Goal: Information Seeking & Learning: Compare options

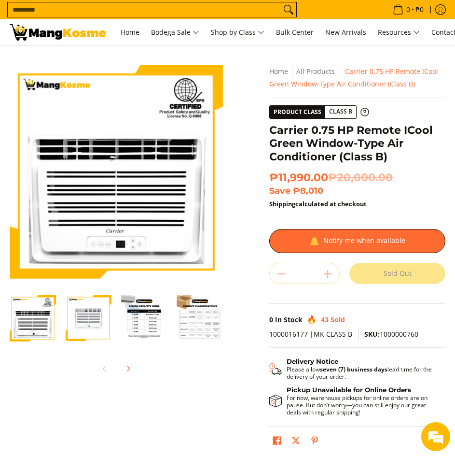
drag, startPoint x: 0, startPoint y: 0, endPoint x: 90, endPoint y: 313, distance: 325.9
click at [90, 313] on img "carrier-.75hp-remote-icool-window-type-aircon-full-view-mang-kosme" at bounding box center [89, 318] width 46 height 46
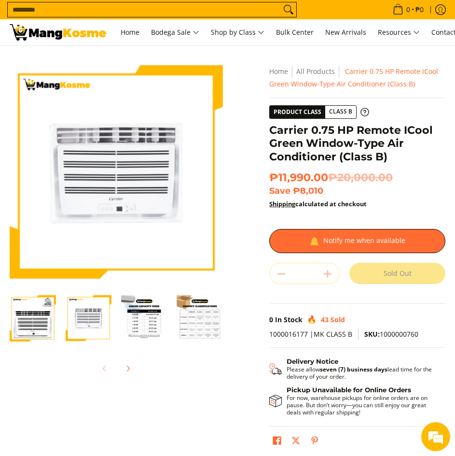
click at [40, 313] on img "Carrier 0.75 HP Remote ICool Green Window-Type Air Conditioner (Class B)-1" at bounding box center [33, 318] width 46 height 46
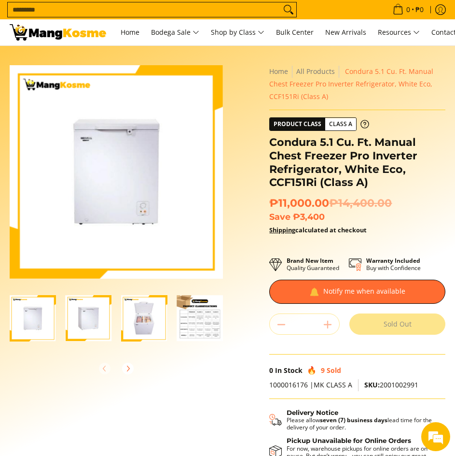
click at [83, 322] on img "Condura 5.1 Cu. Ft. Manual Chest Freezer Pro Inverter Refrigerator, White Eco, …" at bounding box center [89, 318] width 46 height 46
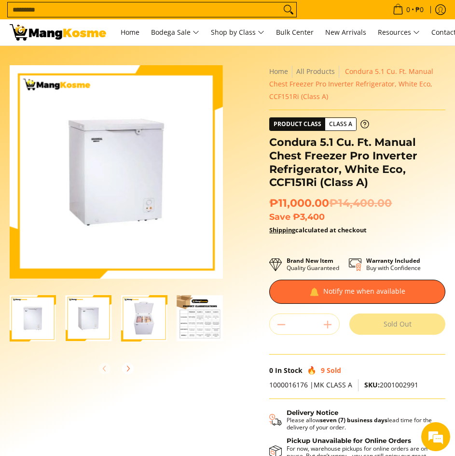
click at [126, 319] on img "Condura 5.1 Cu. Ft. Manual Chest Freezer Pro Inverter Refrigerator, White Eco, …" at bounding box center [144, 318] width 46 height 46
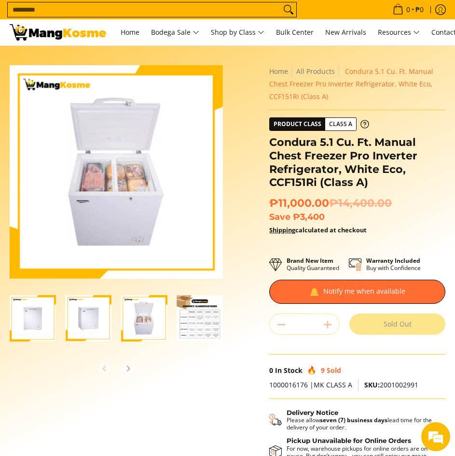
click at [29, 308] on img "Condura 5.1 Cu. Ft. Manual Chest Freezer Pro Inverter Refrigerator, White Eco, …" at bounding box center [33, 318] width 46 height 46
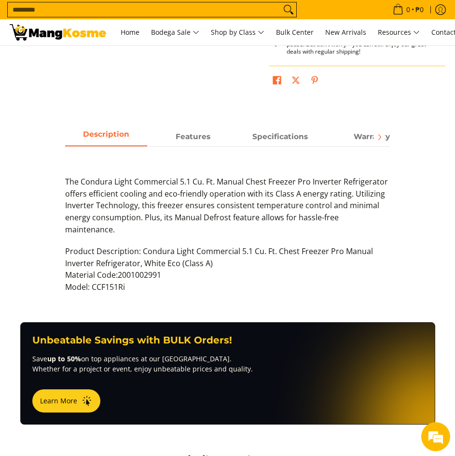
scroll to position [483, 0]
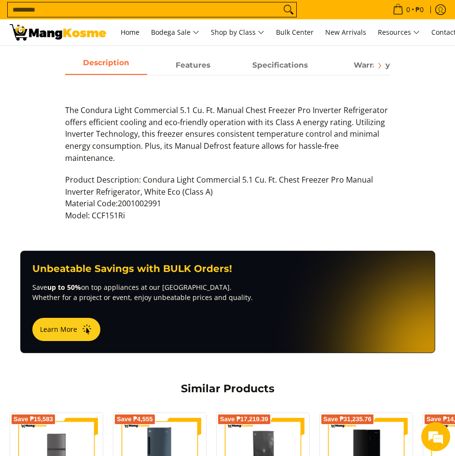
click at [239, 204] on p "Product Description: Condura Light Commercial 5.1 Cu. Ft. Chest Freezer Pro Man…" at bounding box center [227, 202] width 324 height 57
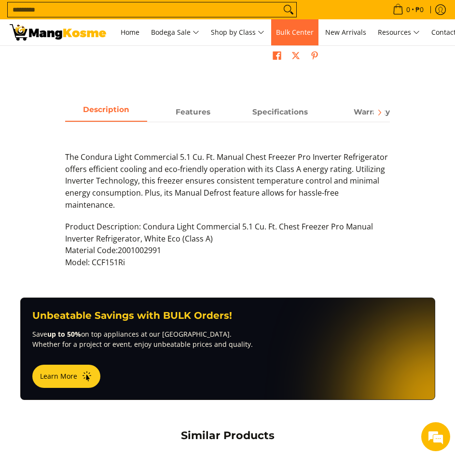
scroll to position [0, 0]
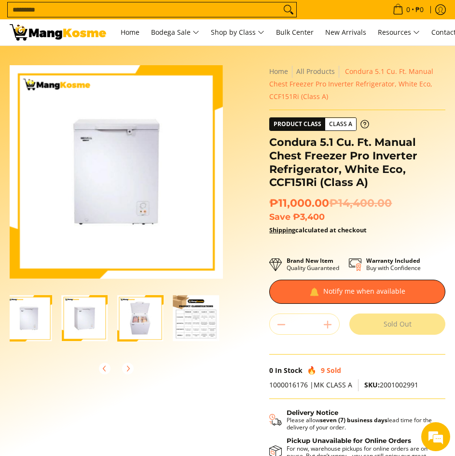
click at [145, 159] on img at bounding box center [116, 171] width 213 height 209
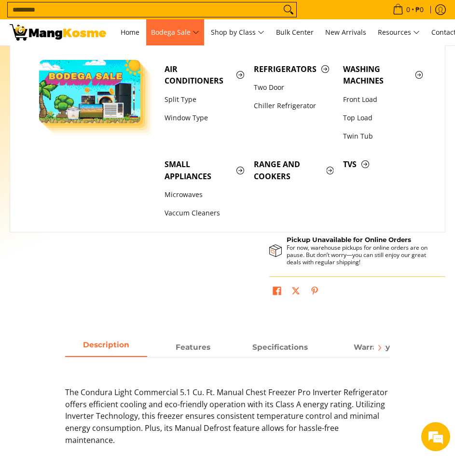
scroll to position [196, 0]
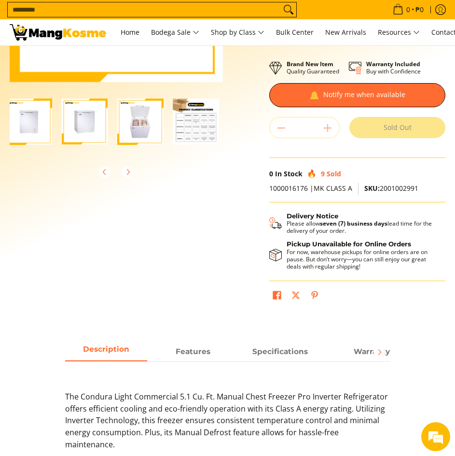
drag, startPoint x: 147, startPoint y: 334, endPoint x: 147, endPoint y: 329, distance: 5.3
click at [147, 332] on main "Skip to Main Content Enable zoom Disable zoom Enable zoom Disable zoom Enable z…" at bounding box center [227, 404] width 455 height 1110
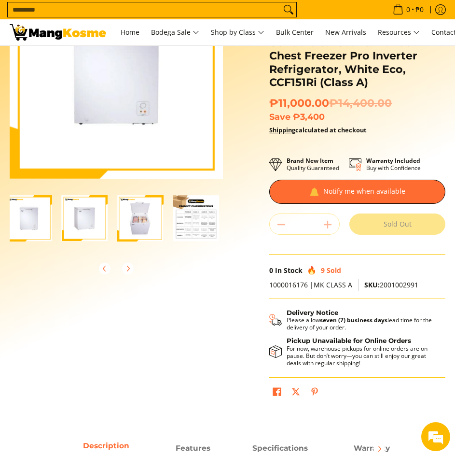
click at [88, 132] on img at bounding box center [116, 71] width 213 height 209
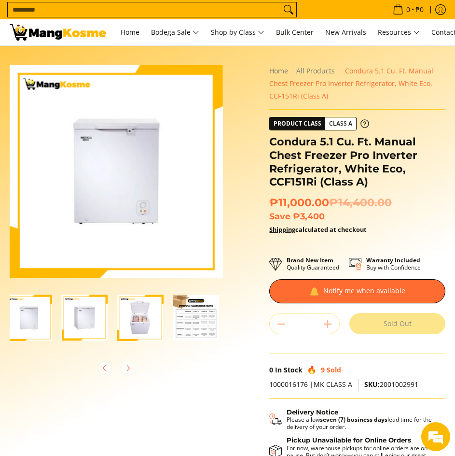
scroll to position [0, 0]
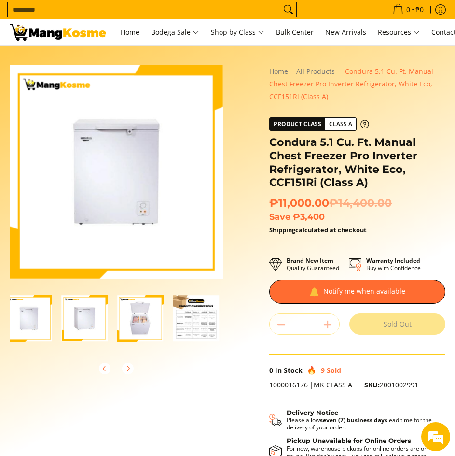
click at [154, 388] on div "Skip to Main Content Enable zoom Disable zoom Enable zoom Disable zoom Enable z…" at bounding box center [227, 289] width 445 height 449
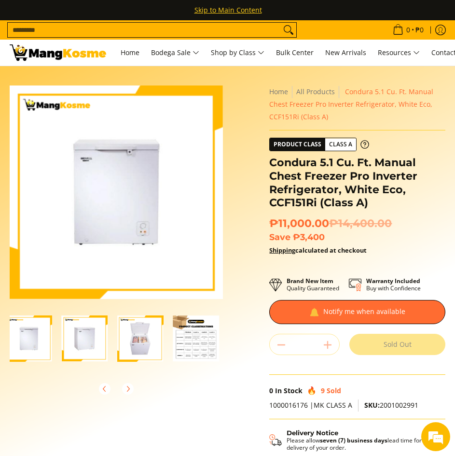
click at [81, 337] on img "Condura 5.1 Cu. Ft. Manual Chest Freezer Pro Inverter Refrigerator, White Eco, …" at bounding box center [85, 338] width 46 height 46
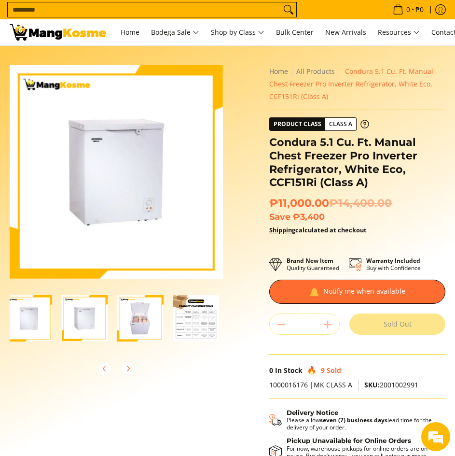
click at [129, 317] on img "Condura 5.1 Cu. Ft. Manual Chest Freezer Pro Inverter Refrigerator, White Eco, …" at bounding box center [140, 318] width 46 height 46
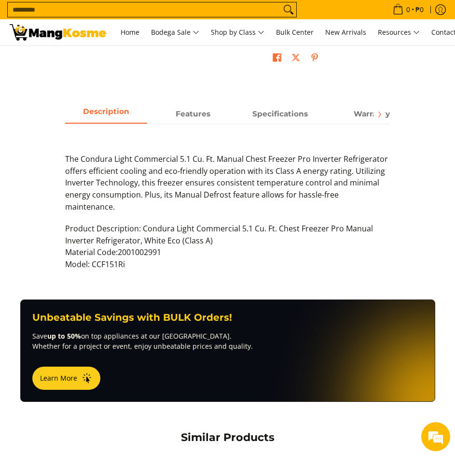
scroll to position [434, 0]
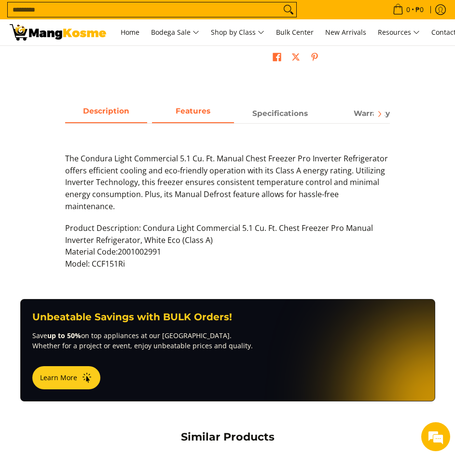
click at [205, 114] on strong "Features" at bounding box center [193, 110] width 35 height 9
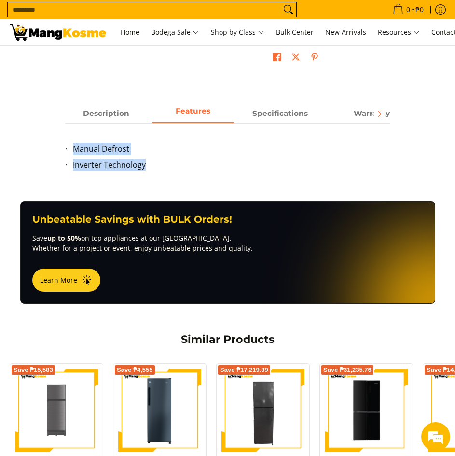
drag, startPoint x: 187, startPoint y: 178, endPoint x: 76, endPoint y: 144, distance: 116.5
click at [61, 148] on div "Description Features Specifications Warranty The Condura Light Commercial 5.1 C…" at bounding box center [227, 143] width 334 height 78
copy ul "Manual Defrost Inverter Technology"
click at [304, 113] on strong "Specifications" at bounding box center [280, 110] width 56 height 9
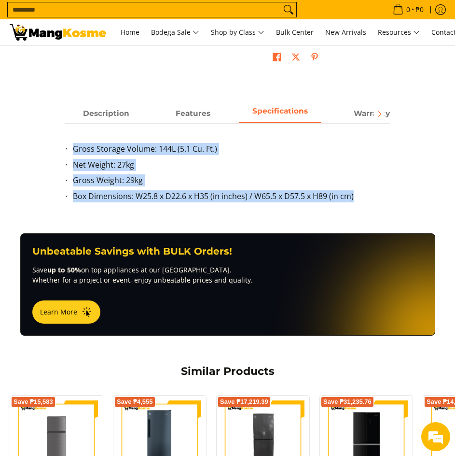
drag, startPoint x: 362, startPoint y: 198, endPoint x: 71, endPoint y: 145, distance: 295.8
click at [71, 145] on ul "Gross Storage Volume: 144L (5.1 Cu. Ft.) Net Weight: 27kg Gross Weight: 29kg Bo…" at bounding box center [227, 178] width 324 height 71
copy ul "Gross Storage Volume: 144L (5.1 Cu. Ft.) Net Weight: 27kg Gross Weight: 29kg Bo…"
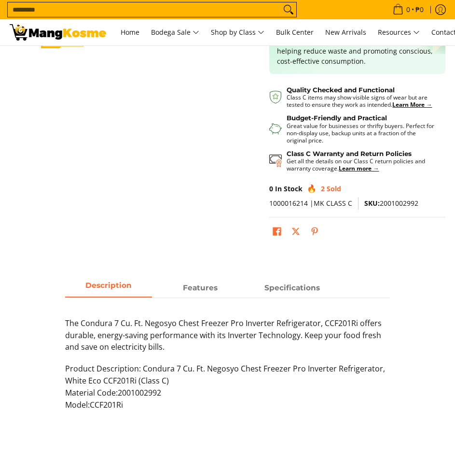
scroll to position [286, 0]
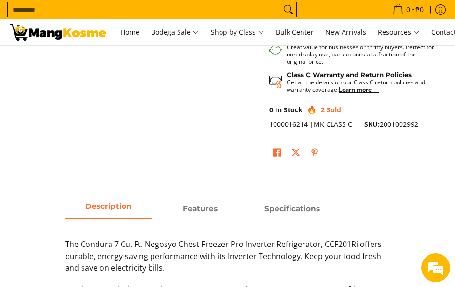
scroll to position [483, 0]
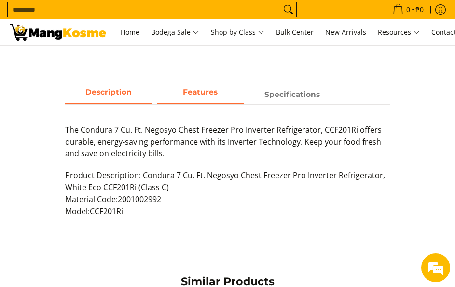
click at [215, 103] on span "Features" at bounding box center [200, 94] width 87 height 17
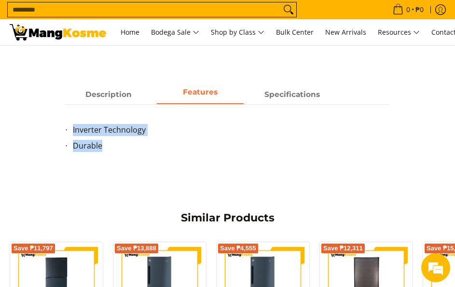
drag, startPoint x: 118, startPoint y: 157, endPoint x: 70, endPoint y: 130, distance: 54.9
click at [59, 132] on div "Description Features Specifications The Condura 7 Cu. Ft. Negosyo Chest Freezer…" at bounding box center [227, 124] width 445 height 78
copy ul "Inverter Technology Durable"
click at [282, 103] on span "Specifications" at bounding box center [292, 94] width 87 height 17
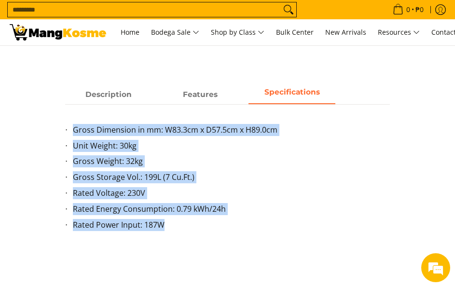
drag, startPoint x: 67, startPoint y: 139, endPoint x: 222, endPoint y: 236, distance: 182.5
click at [222, 236] on ul "Gross Dimension in mm: W83.3cm x D57.5cm x H89.0cm Unit Weight: 30kg Gross Weig…" at bounding box center [227, 183] width 324 height 119
copy ul "Gross Dimension in mm: W83.3cm x D57.5cm x H89.0cm Unit Weight: 30kg Gross Weig…"
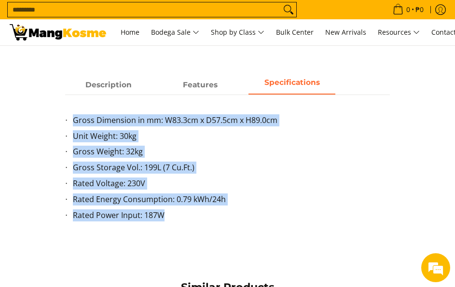
scroll to position [434, 0]
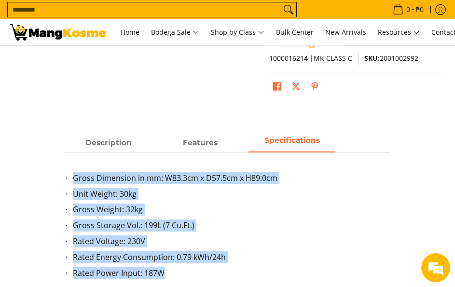
click at [233, 161] on div "Gross Dimension in mm: W83.3cm x D57.5cm x H89.0cm Unit Weight: 30kg Gross Weig…" at bounding box center [227, 222] width 324 height 139
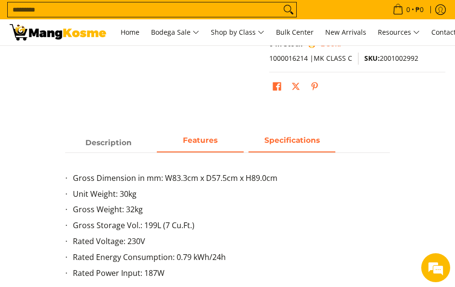
click at [234, 151] on span "Features" at bounding box center [200, 142] width 87 height 17
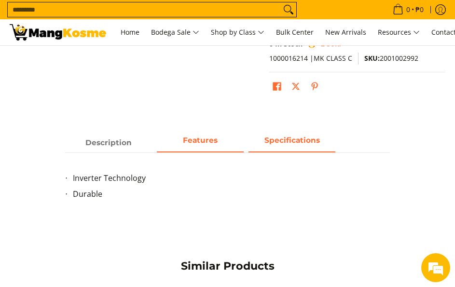
click at [291, 151] on span "Specifications" at bounding box center [292, 142] width 87 height 17
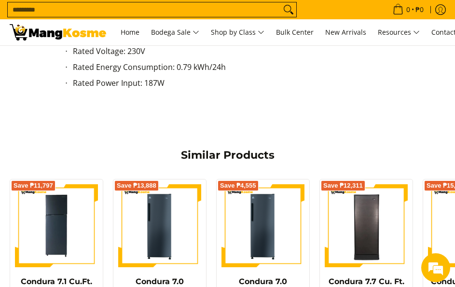
scroll to position [557, 0]
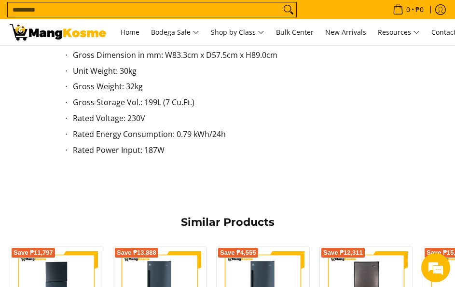
click at [200, 24] on strong "Features" at bounding box center [200, 19] width 35 height 9
click at [204, 24] on strong "Features" at bounding box center [200, 19] width 35 height 9
click at [200, 24] on strong "Features" at bounding box center [200, 19] width 35 height 9
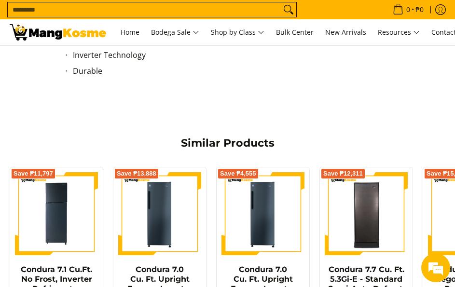
drag, startPoint x: 172, startPoint y: 169, endPoint x: 224, endPoint y: 132, distance: 64.0
click at [99, 108] on div "Description Features Specifications The Condura 7 Cu. Ft. Negosyo Chest Freezer…" at bounding box center [227, 59] width 455 height 97
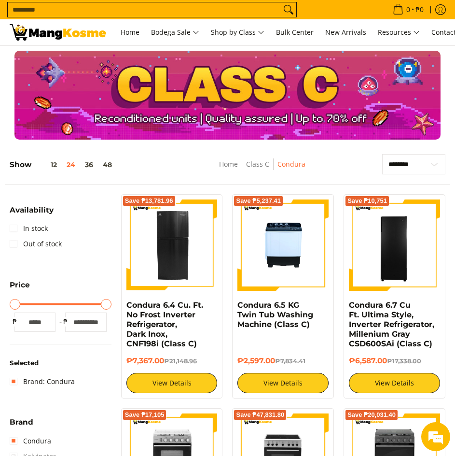
scroll to position [938, 0]
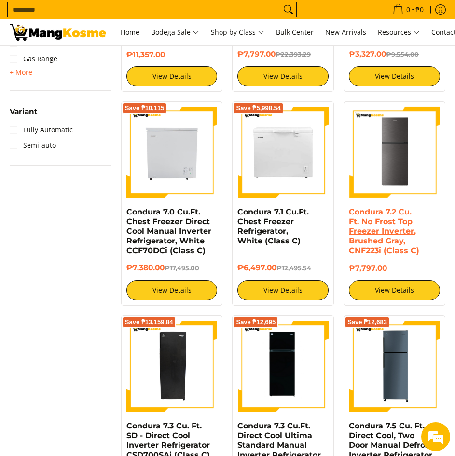
click at [377, 210] on link "Condura 7.2 Cu. Ft. No Frost Top Freezer Inverter, Brushed Gray, CNF223i (Class…" at bounding box center [384, 231] width 70 height 48
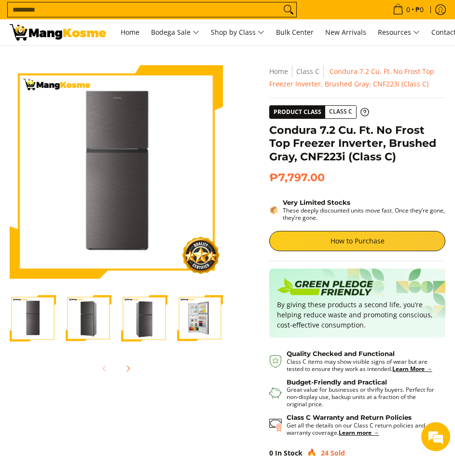
click at [36, 326] on img "Condura 7.2 Cu. Ft. No Frost Top Freezer Inverter, Brushed Gray, CNF223i (Class…" at bounding box center [33, 318] width 46 height 46
click at [83, 315] on img "Condura 7.2 Cu. Ft. No Frost Top Freezer Inverter, Brushed Gray, CNF223i (Class…" at bounding box center [89, 318] width 46 height 46
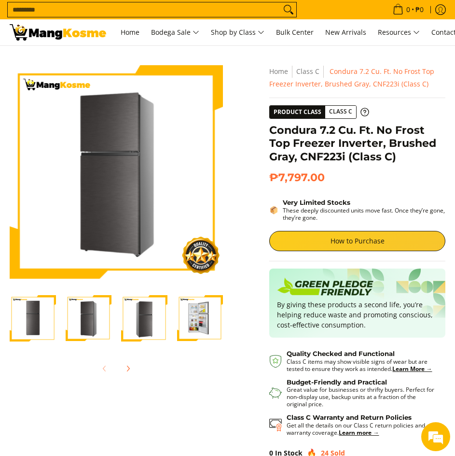
click at [141, 311] on img "Condura 7.2 Cu. Ft. No Frost Top Freezer Inverter, Brushed Gray, CNF223i (Class…" at bounding box center [144, 318] width 46 height 46
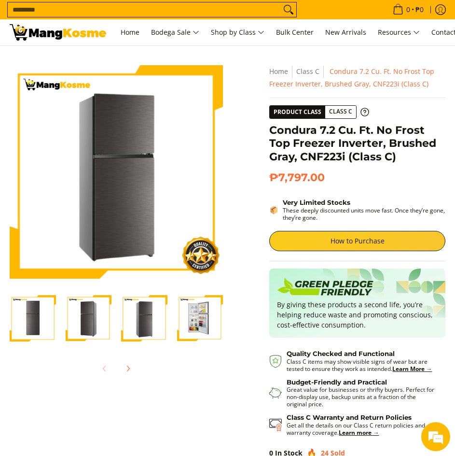
click at [178, 306] on img "Condura 7.2 Cu. Ft. No Frost Top Freezer Inverter, Brushed Gray, CNF223i (Class…" at bounding box center [200, 318] width 46 height 46
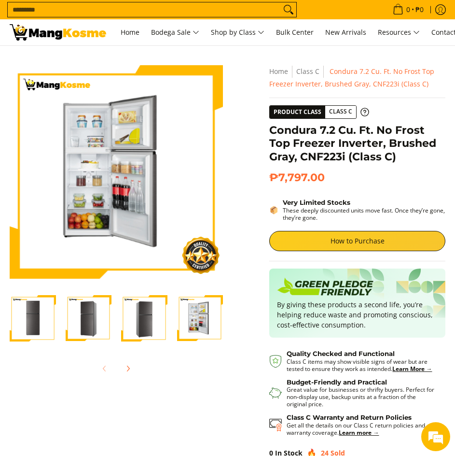
click at [198, 311] on img "Condura 7.2 Cu. Ft. No Frost Top Freezer Inverter, Brushed Gray, CNF223i (Class…" at bounding box center [200, 318] width 46 height 46
click at [202, 307] on img "Condura 7.2 Cu. Ft. No Frost Top Freezer Inverter, Brushed Gray, CNF223i (Class…" at bounding box center [200, 318] width 46 height 46
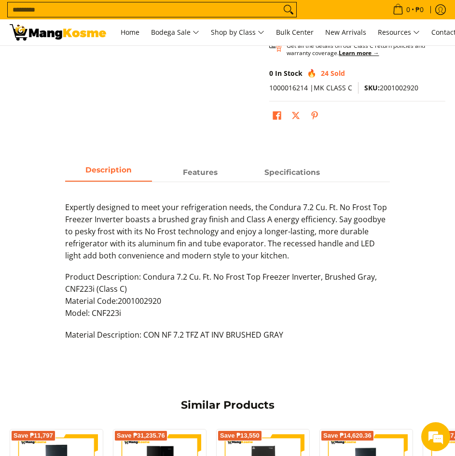
scroll to position [380, 0]
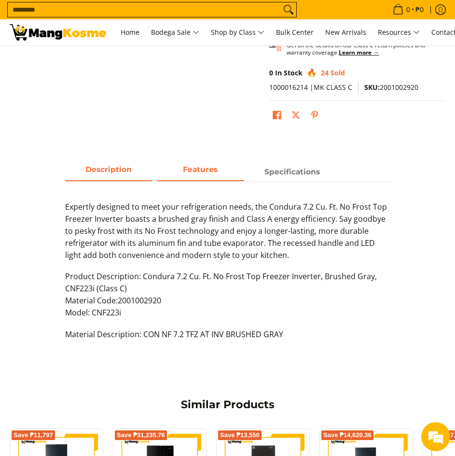
click at [177, 179] on span "Features" at bounding box center [200, 171] width 87 height 17
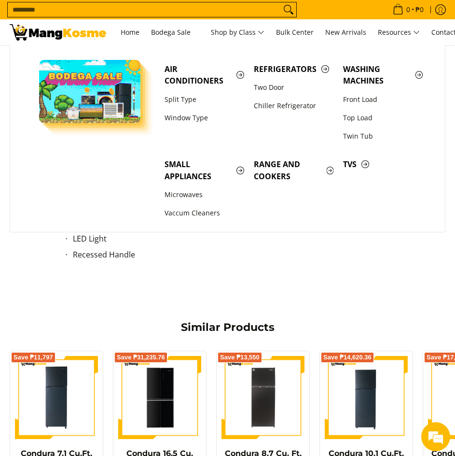
click at [161, 264] on li "Recessed Handle" at bounding box center [231, 257] width 317 height 16
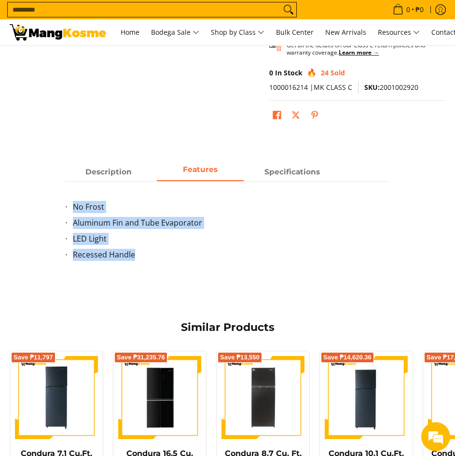
drag, startPoint x: 158, startPoint y: 265, endPoint x: 73, endPoint y: 215, distance: 98.9
click at [73, 215] on ul "No Frost Aluminum Fin and Tube Evaporator LED Light Recessed Handle" at bounding box center [227, 236] width 324 height 71
copy ul "No Frost Aluminum Fin and Tube Evaporator LED Light Recessed Handle"
click at [270, 170] on span "Specifications" at bounding box center [292, 171] width 87 height 17
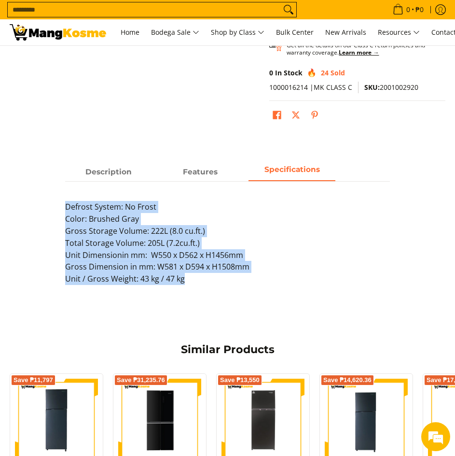
drag, startPoint x: 193, startPoint y: 284, endPoint x: 55, endPoint y: 220, distance: 152.9
click at [55, 220] on div "Description Features Specifications Expertly designed to meet your refrigeratio…" at bounding box center [227, 229] width 445 height 132
copy p "Defrost System: No Frost Color: Brushed Gray Gross Storage Volume: 222L (8.0 cu…"
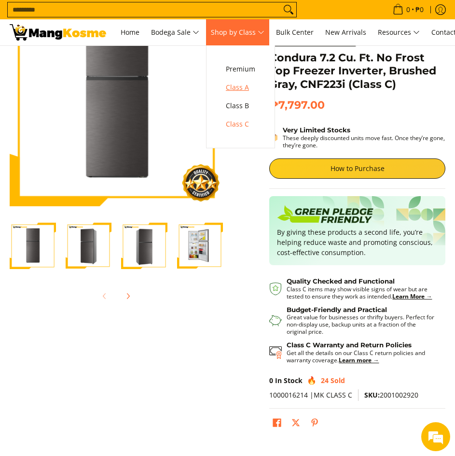
scroll to position [0, 0]
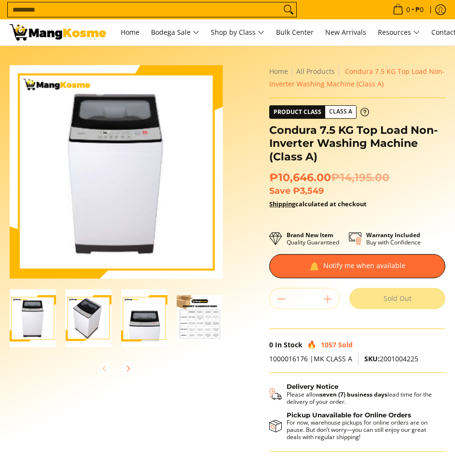
drag, startPoint x: 0, startPoint y: 0, endPoint x: 44, endPoint y: 306, distance: 308.7
click at [44, 306] on img "condura-7.5kg-topload-non-inverter-washing-machine-class-c-full-view-mang-kosme" at bounding box center [33, 318] width 46 height 58
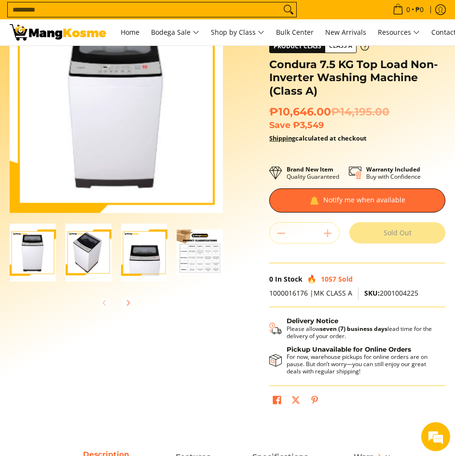
scroll to position [48, 0]
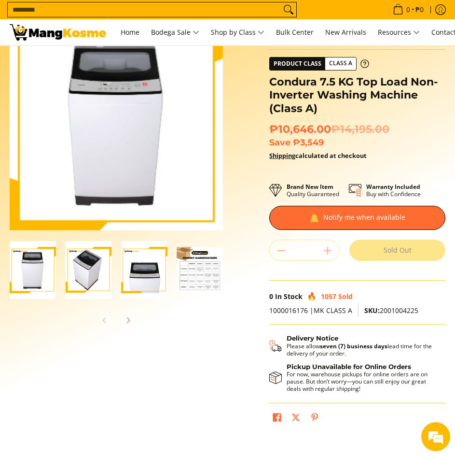
click at [90, 283] on img "Condura 7.5 KG Top Load Non-Inverter Washing Machine (Class A)-2" at bounding box center [89, 269] width 46 height 58
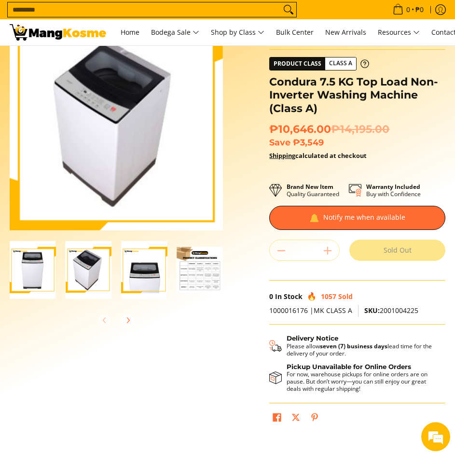
click at [35, 273] on img "condura-7.5kg-topload-non-inverter-washing-machine-class-c-full-view-mang-kosme" at bounding box center [33, 269] width 46 height 58
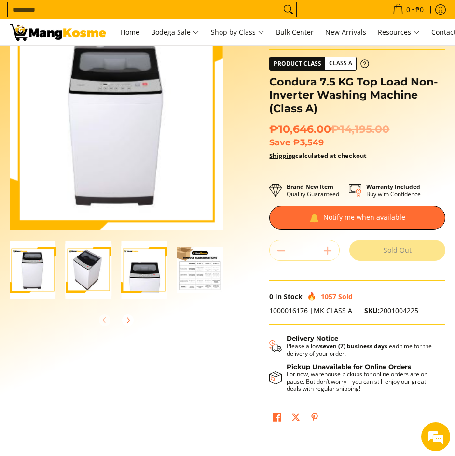
scroll to position [0, 0]
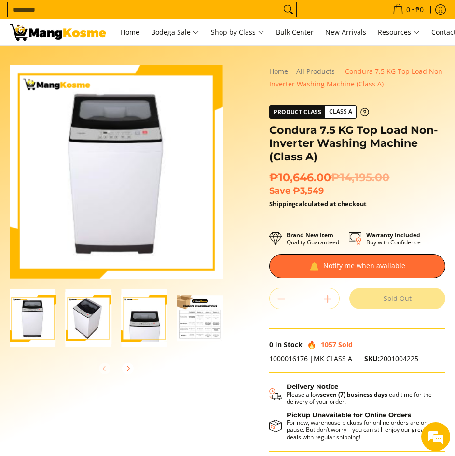
drag, startPoint x: 86, startPoint y: 276, endPoint x: 101, endPoint y: 140, distance: 135.9
click at [101, 140] on img at bounding box center [115, 171] width 199 height 213
click at [103, 320] on img "Condura 7.5 KG Top Load Non-Inverter Washing Machine (Class A)-2" at bounding box center [89, 318] width 46 height 58
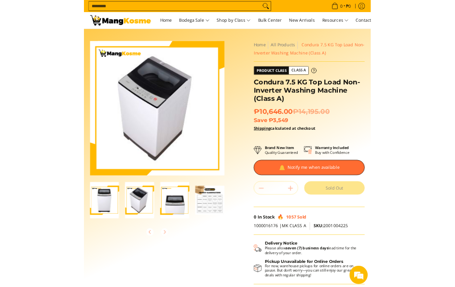
scroll to position [0, 1]
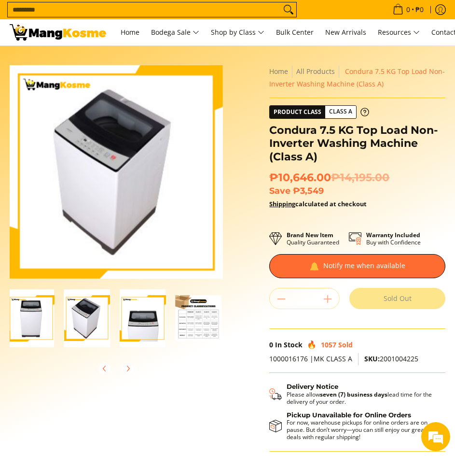
click at [137, 316] on img "Condura 7.5 KG Top Load Non-Inverter Washing Machine (Class A)-3" at bounding box center [143, 318] width 46 height 58
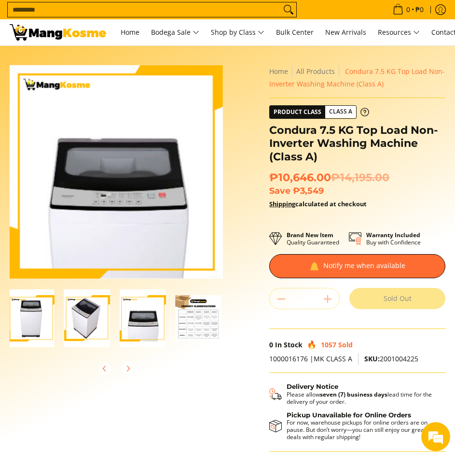
click at [192, 366] on div at bounding box center [116, 368] width 213 height 21
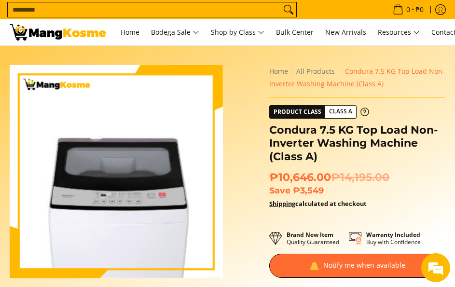
click at [131, 187] on img at bounding box center [116, 171] width 209 height 213
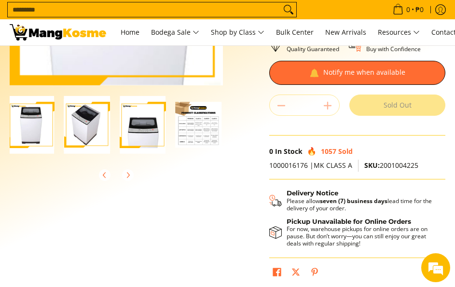
scroll to position [48, 0]
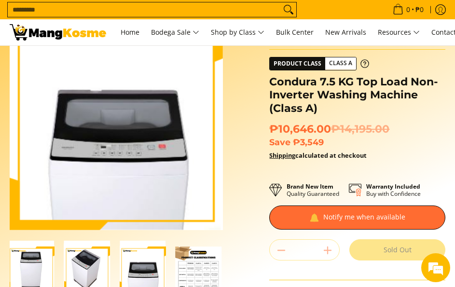
click at [35, 254] on img "condura-7.5kg-topload-non-inverter-washing-machine-class-c-full-view-mang-kosme" at bounding box center [31, 269] width 46 height 58
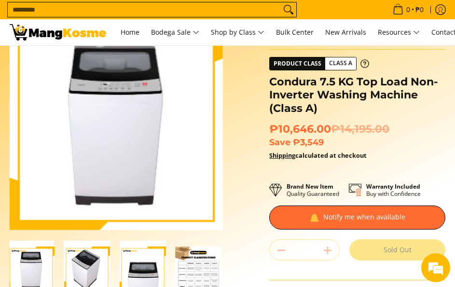
click at [85, 270] on img "Condura 7.5 KG Top Load Non-Inverter Washing Machine (Class A)-2" at bounding box center [87, 269] width 46 height 58
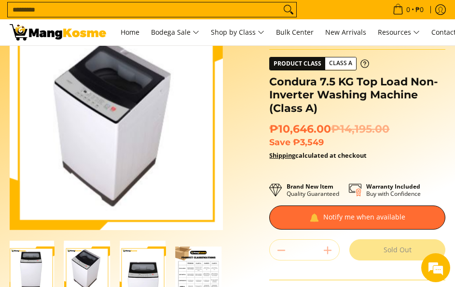
scroll to position [0, 0]
click at [139, 274] on img "Condura 7.5 KG Top Load Non-Inverter Washing Machine (Class A)-3" at bounding box center [144, 269] width 46 height 58
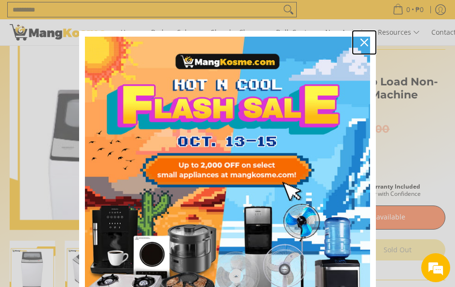
click at [361, 40] on icon "close icon" at bounding box center [365, 43] width 8 height 8
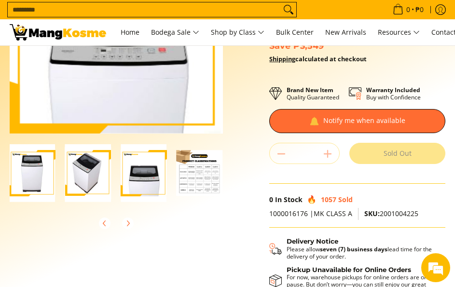
scroll to position [0, 3]
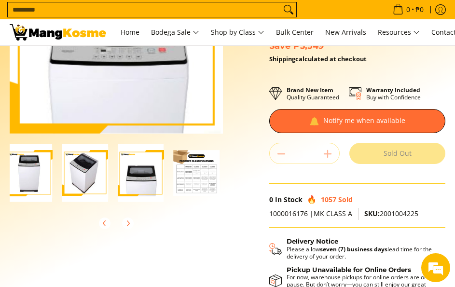
click at [53, 166] on div at bounding box center [29, 173] width 56 height 58
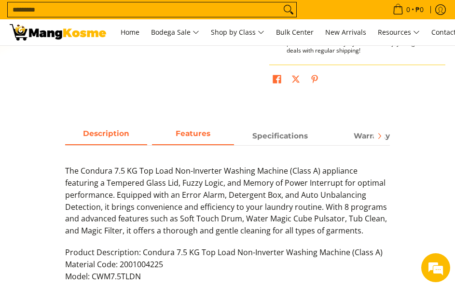
click at [189, 134] on strong "Features" at bounding box center [193, 133] width 35 height 9
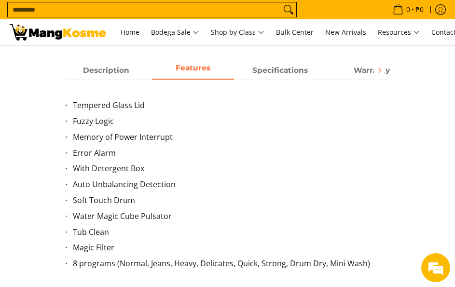
scroll to position [434, 0]
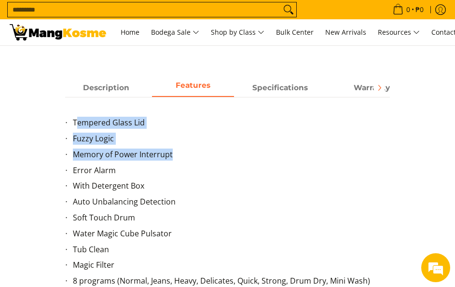
drag, startPoint x: 77, startPoint y: 116, endPoint x: 85, endPoint y: 126, distance: 12.7
click at [178, 157] on div "Tempered Glass Lid Fuzzy Logic Memory of Power Interrupt Error Alarm With Deter…" at bounding box center [227, 198] width 324 height 202
click at [85, 126] on li "Tempered Glass Lid" at bounding box center [231, 125] width 317 height 16
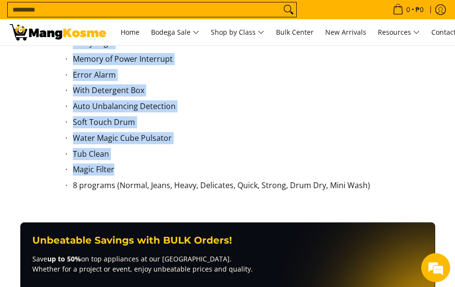
scroll to position [531, 0]
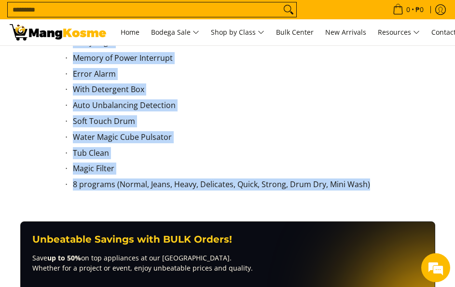
drag, startPoint x: 72, startPoint y: 121, endPoint x: 389, endPoint y: 187, distance: 323.9
click at [389, 187] on ul "Tempered Glass Lid Fuzzy Logic Memory of Power Interrupt Error Alarm With Deter…" at bounding box center [227, 111] width 324 height 182
copy ul "Tempered Glass Lid Fuzzy Logic Memory of Power Interrupt Error Alarm With Deter…"
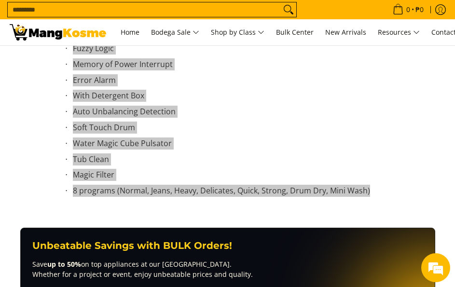
scroll to position [434, 0]
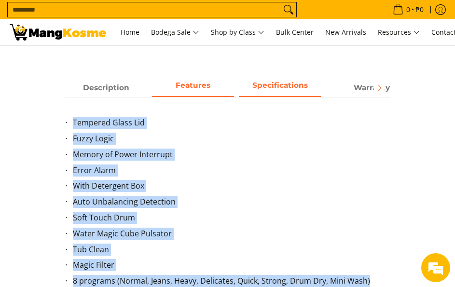
click at [260, 93] on span "Specifications" at bounding box center [280, 87] width 82 height 17
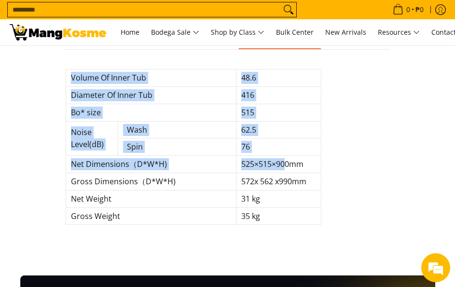
scroll to position [483, 0]
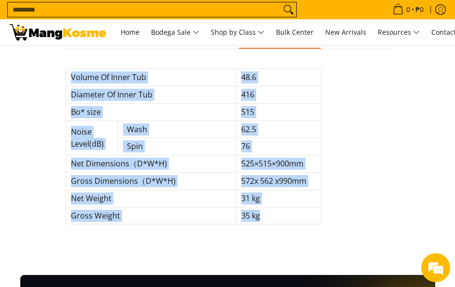
drag, startPoint x: 70, startPoint y: 126, endPoint x: 288, endPoint y: 209, distance: 232.5
click at [288, 209] on tbody "Volume Of Inner Tub 48.6 Diameter Of Inner Tub 416 Bo* size 515 Noise Level(dB)…" at bounding box center [193, 146] width 255 height 155
copy tbody "Volume Of Inner Tub 48.6 Diameter Of Inner Tub 416 Bo* size 515 Noise Level(dB)…"
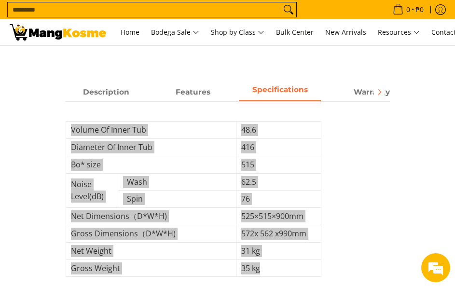
scroll to position [338, 0]
